Goal: Task Accomplishment & Management: Manage account settings

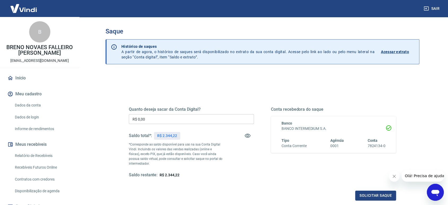
click at [213, 116] on input "R$ 0,00" at bounding box center [191, 119] width 125 height 10
type input "R$ 2.344,22"
click at [376, 194] on button "Solicitar saque" at bounding box center [375, 195] width 41 height 10
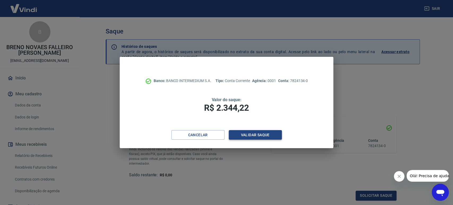
click at [240, 135] on button "Validar saque" at bounding box center [255, 135] width 53 height 10
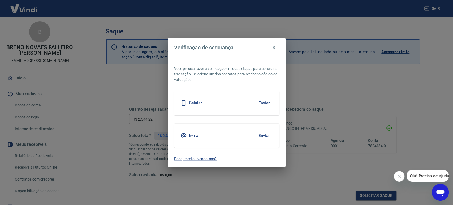
click at [265, 103] on button "Enviar" at bounding box center [263, 102] width 17 height 11
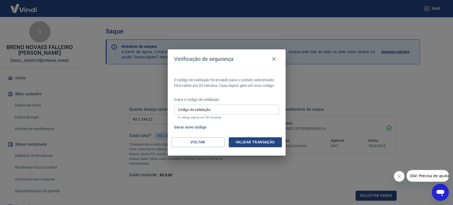
click at [243, 106] on input "Código de validação" at bounding box center [226, 110] width 105 height 10
type input "733218"
click at [250, 139] on button "Validar transação" at bounding box center [255, 142] width 53 height 10
